Goal: Navigation & Orientation: Find specific page/section

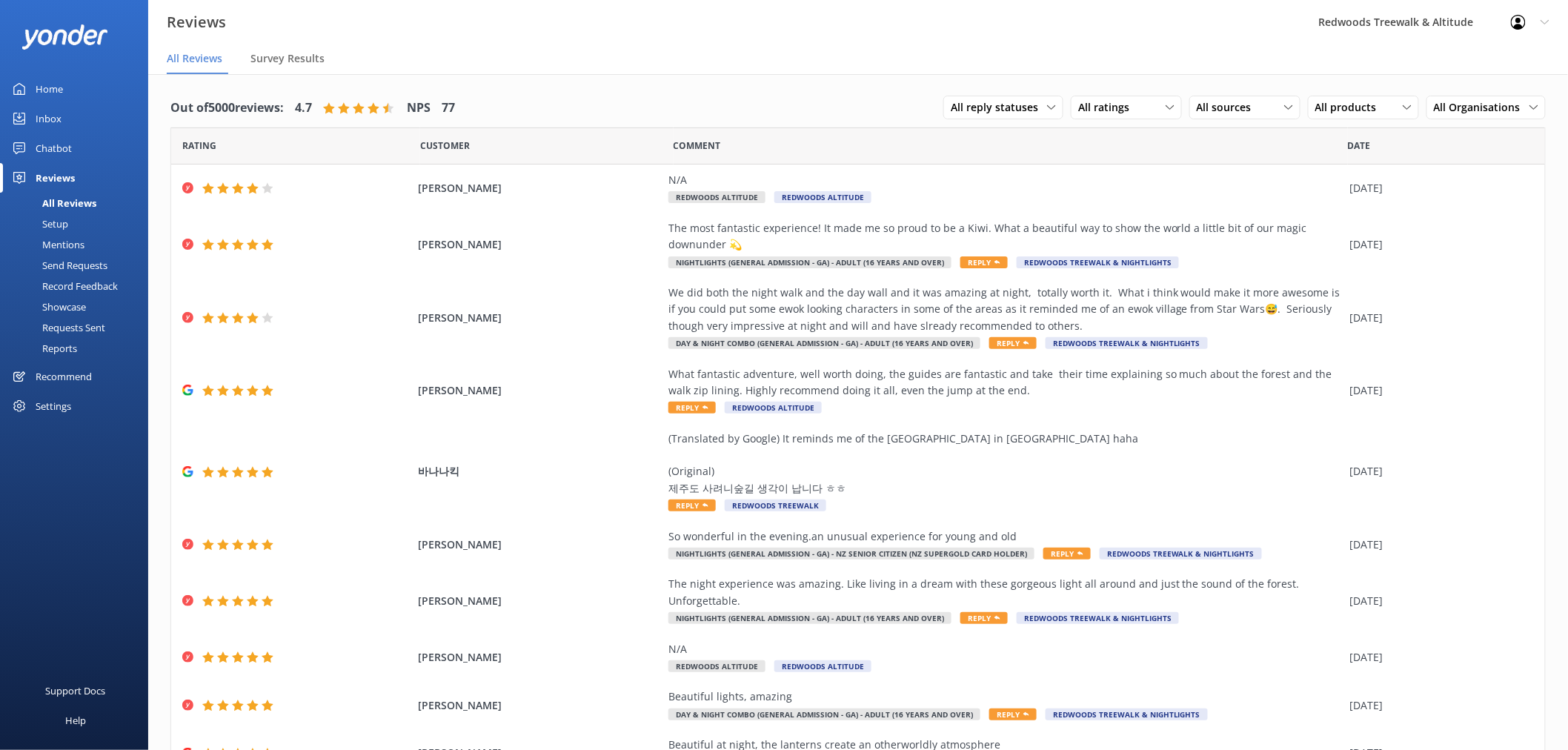
click at [89, 85] on link "Home" at bounding box center [74, 89] width 148 height 30
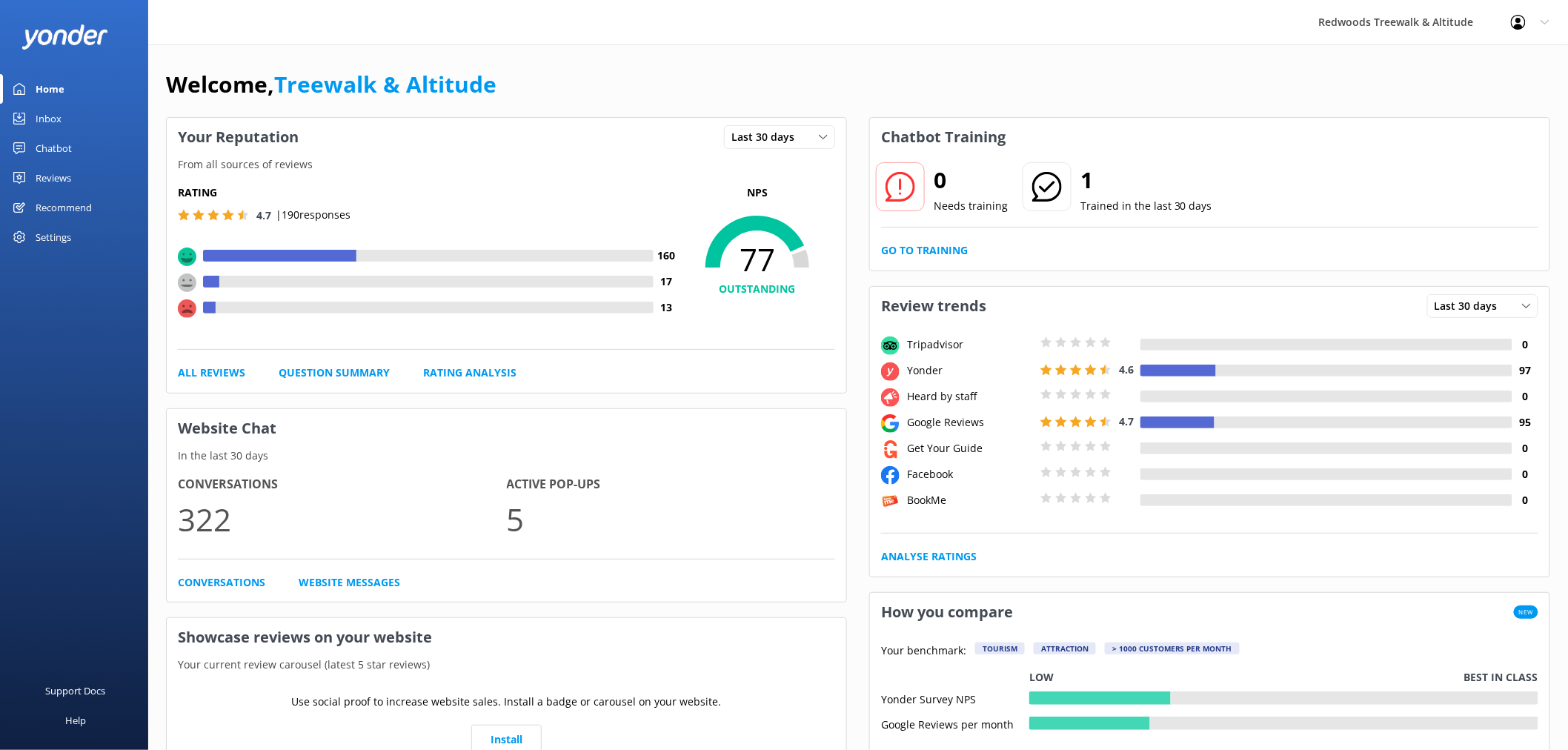
click at [83, 113] on link "Inbox" at bounding box center [74, 118] width 148 height 30
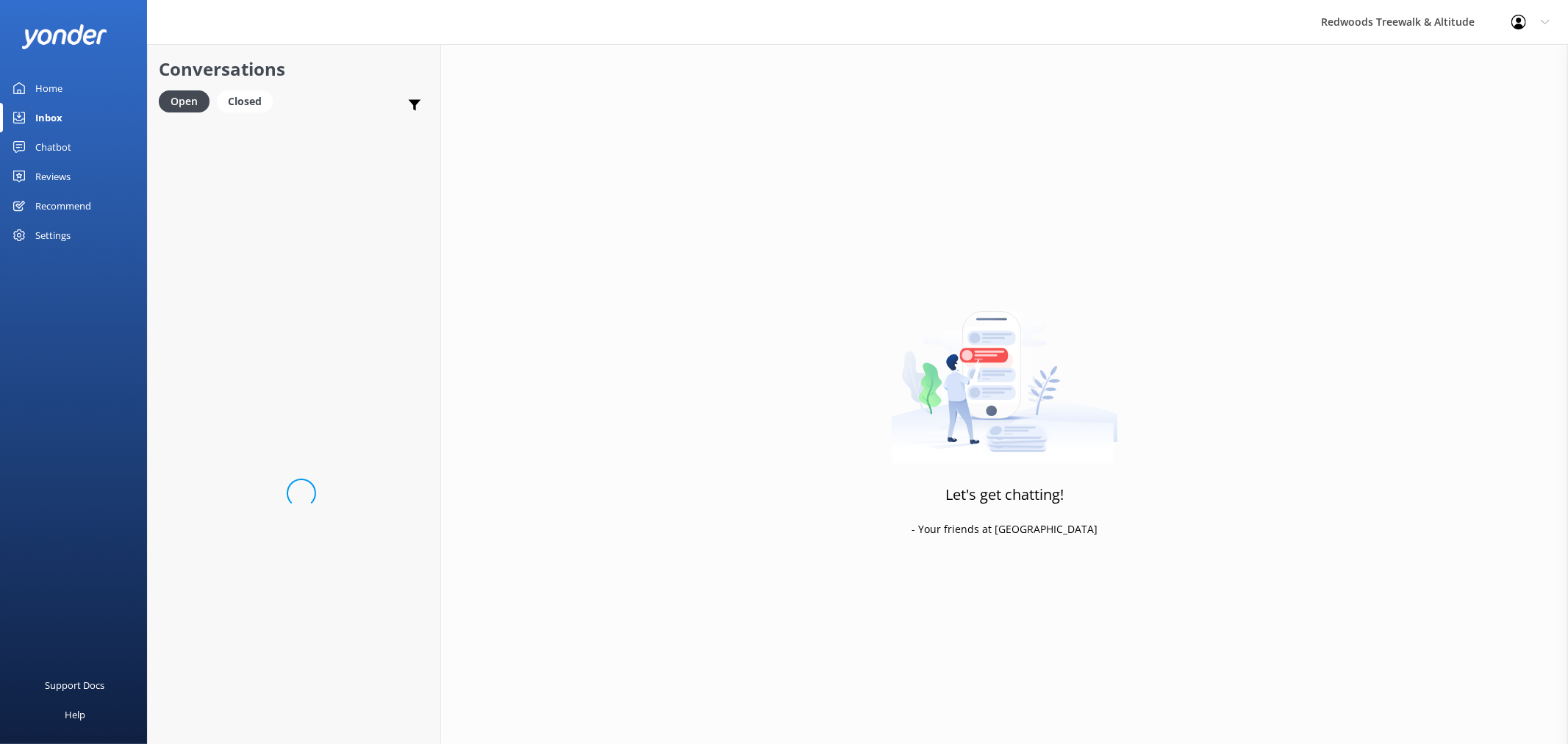
click at [76, 177] on link "Reviews" at bounding box center [73, 177] width 147 height 30
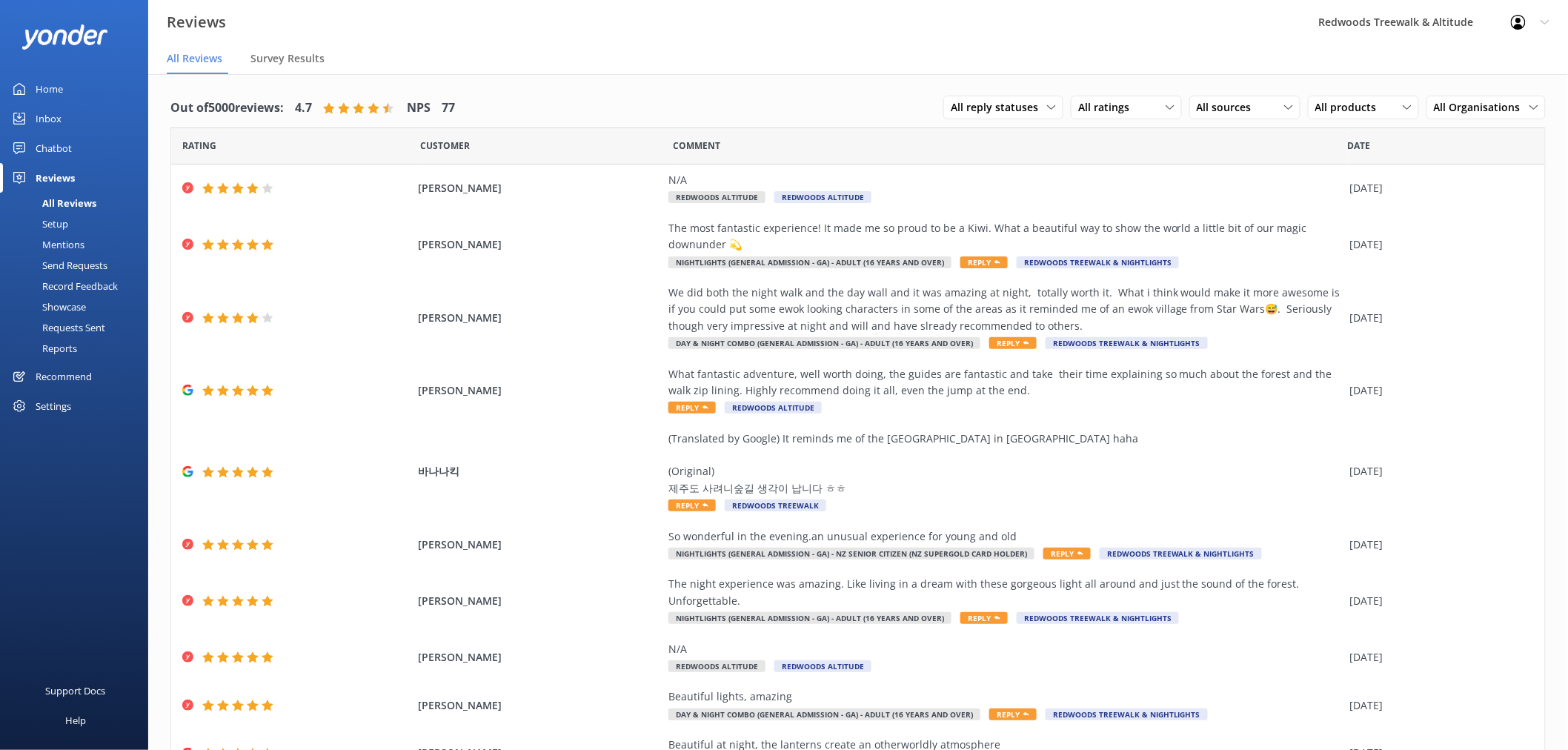
click at [85, 105] on link "Inbox" at bounding box center [74, 118] width 148 height 30
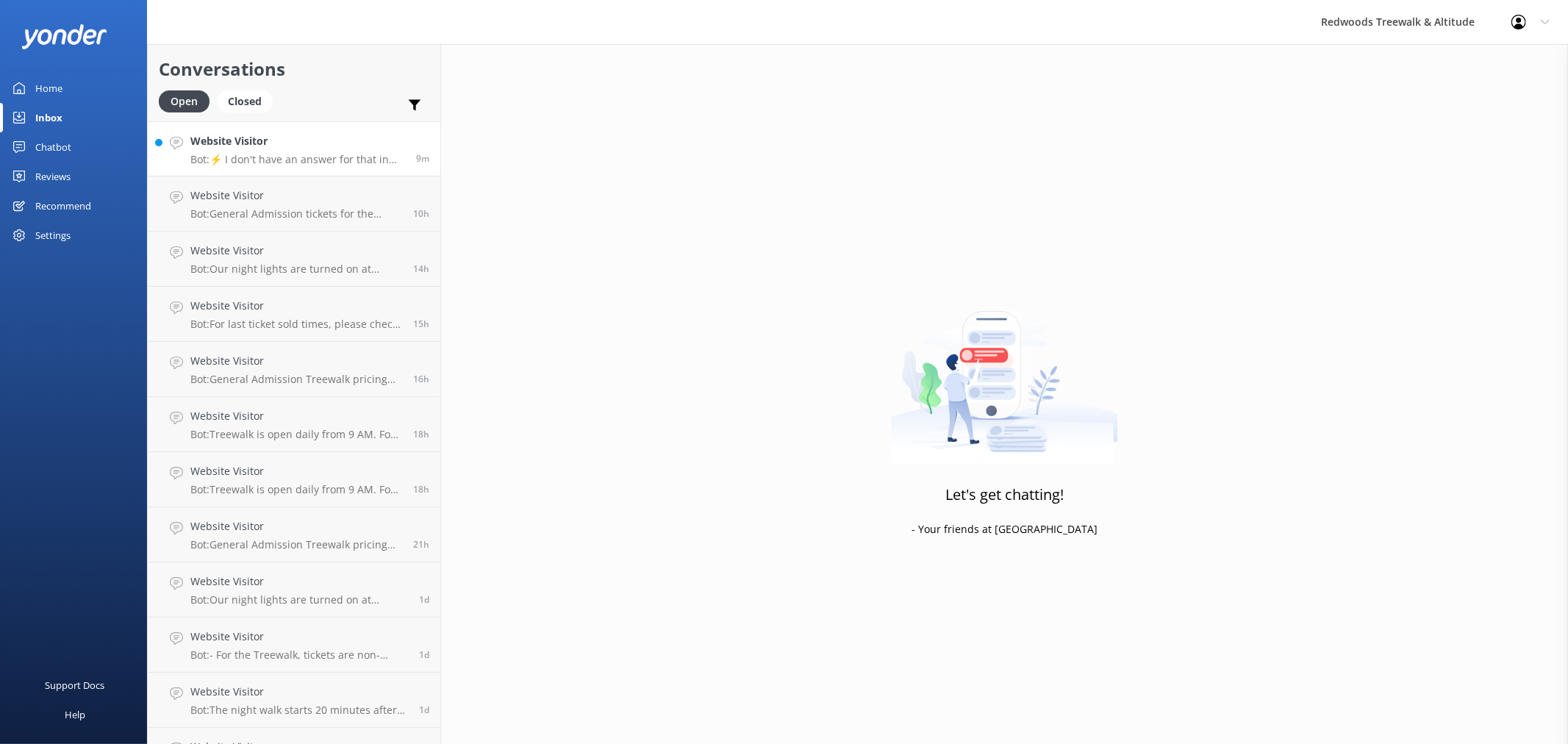
click at [274, 141] on h4 "Website Visitor" at bounding box center [298, 141] width 214 height 16
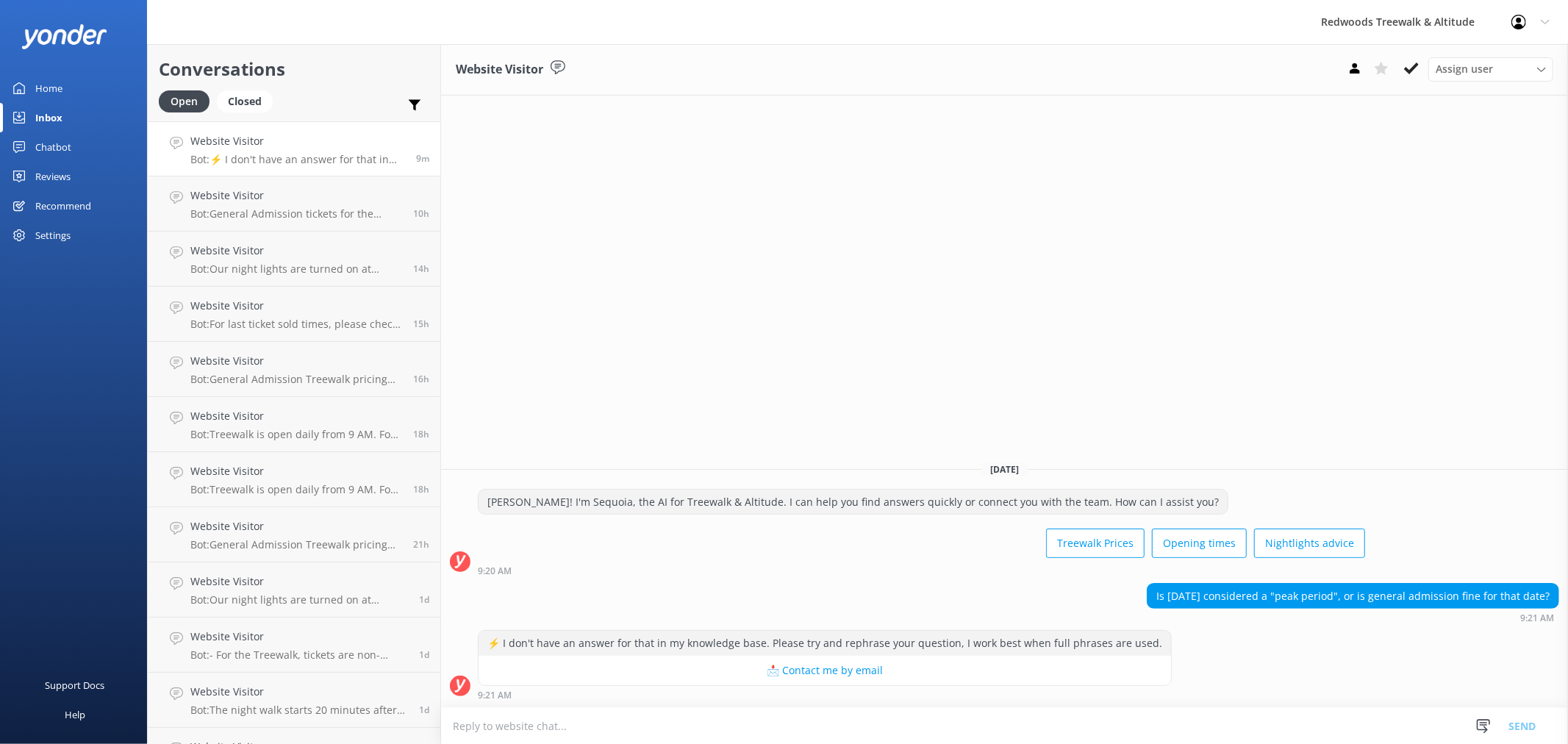
click at [53, 90] on div "Home" at bounding box center [49, 88] width 27 height 30
